Goal: Transaction & Acquisition: Purchase product/service

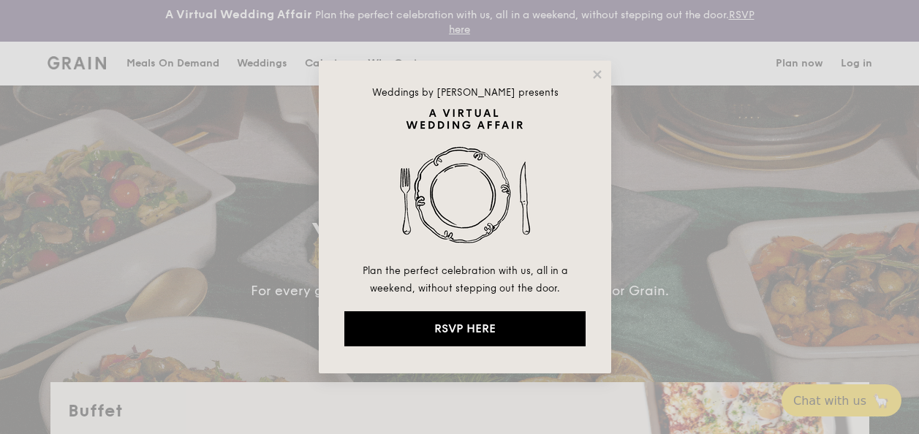
select select
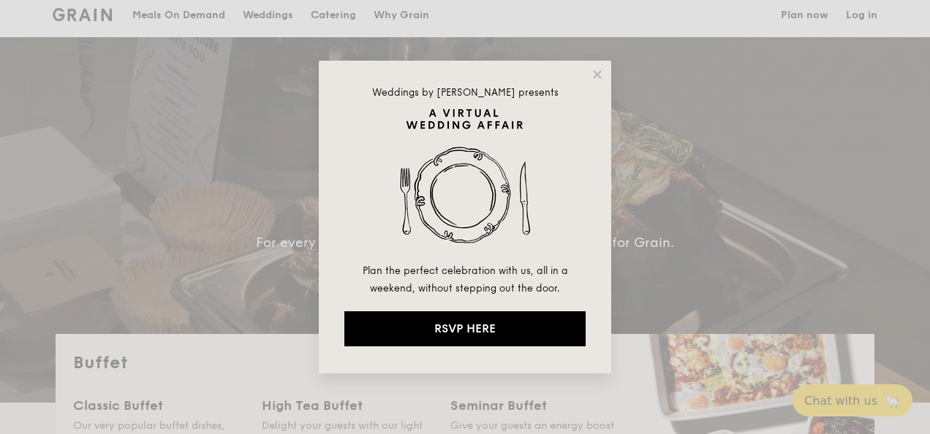
scroll to position [36, 0]
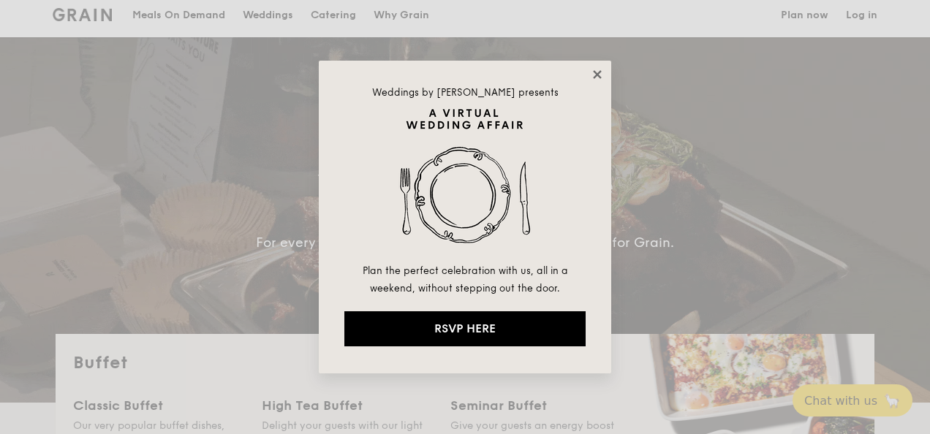
click at [593, 72] on icon at bounding box center [597, 74] width 13 height 13
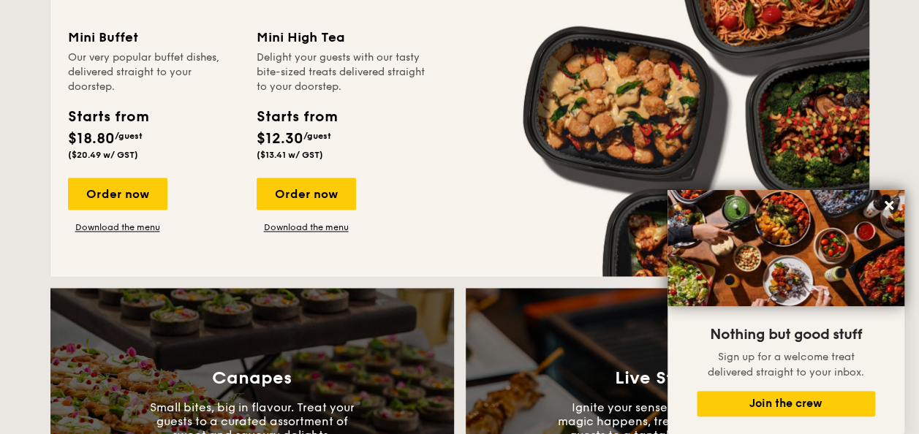
scroll to position [1017, 0]
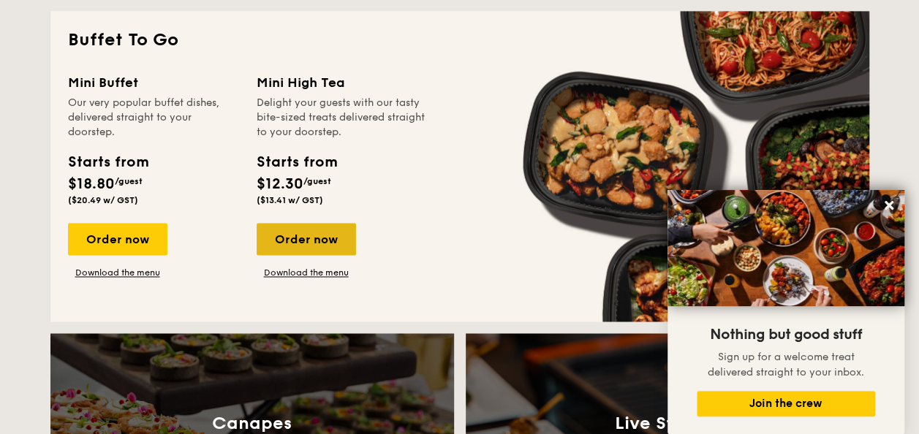
click at [294, 238] on div "Order now" at bounding box center [306, 239] width 99 height 32
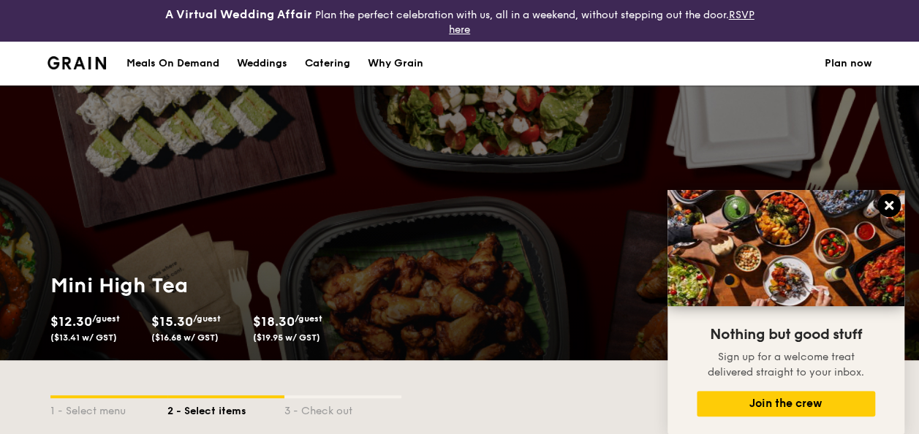
click at [889, 205] on icon at bounding box center [889, 205] width 9 height 9
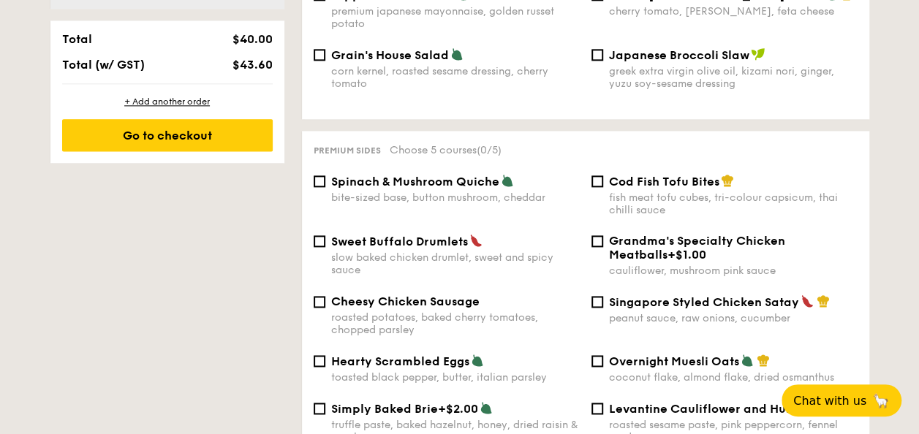
scroll to position [895, 0]
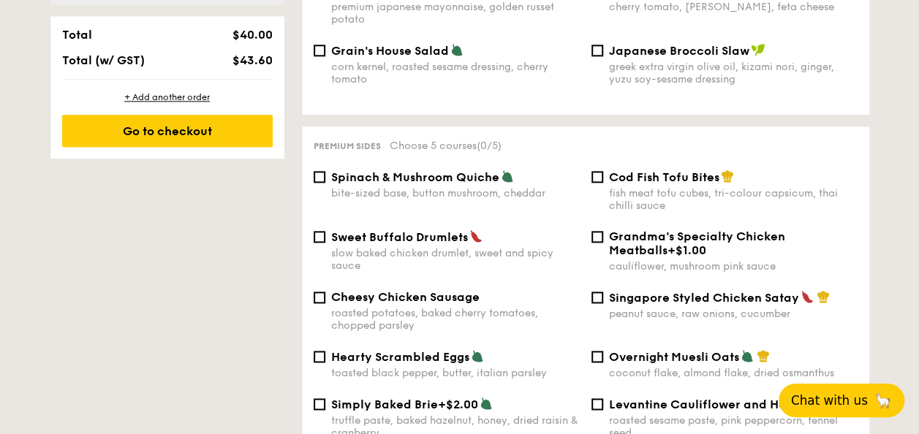
click at [834, 401] on span "Chat with us" at bounding box center [829, 401] width 77 height 15
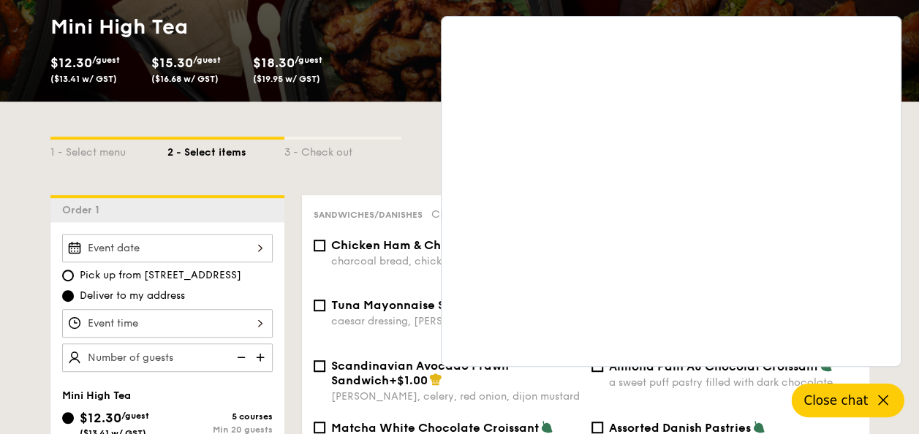
scroll to position [241, 0]
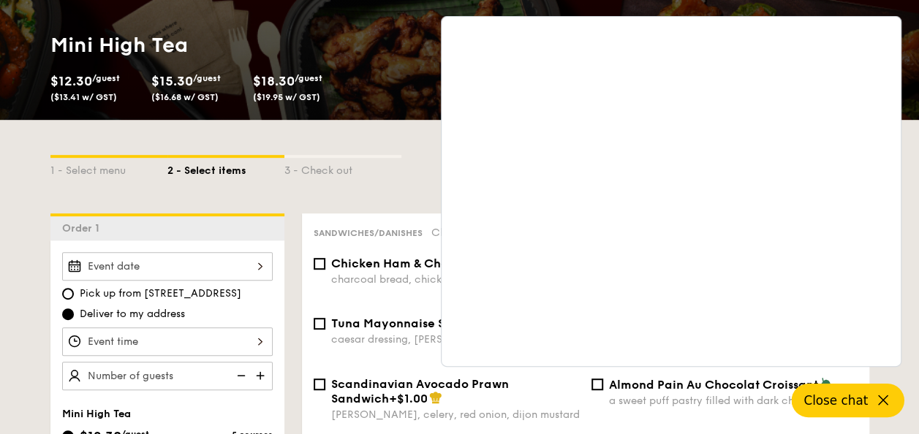
click at [406, 132] on div "1 - Select menu 2 - Select items 3 - Check out" at bounding box center [459, 167] width 819 height 94
click at [389, 185] on div "1 - Select menu 2 - Select items 3 - Check out" at bounding box center [459, 167] width 819 height 94
click at [250, 264] on div at bounding box center [167, 266] width 211 height 29
